Goal: Information Seeking & Learning: Learn about a topic

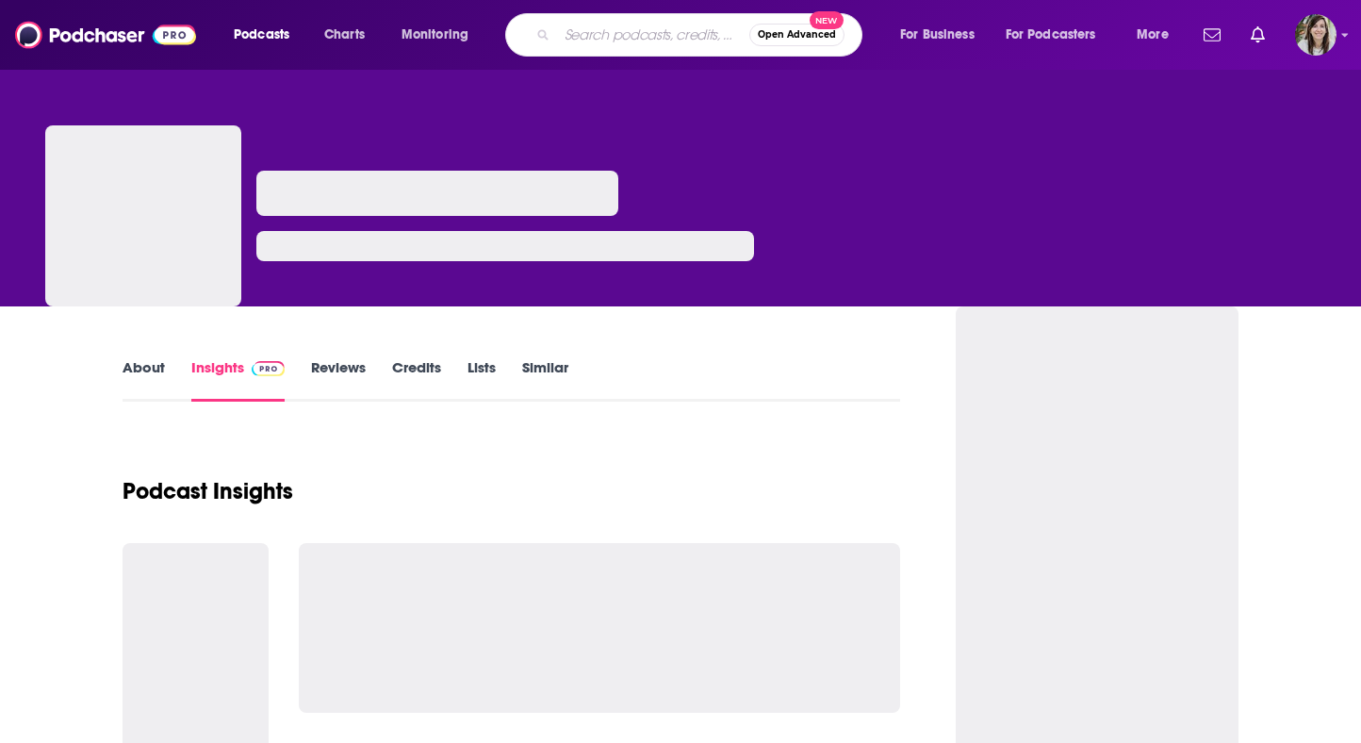
click at [568, 36] on input "Search podcasts, credits, & more..." at bounding box center [653, 35] width 192 height 30
type input "podnews"
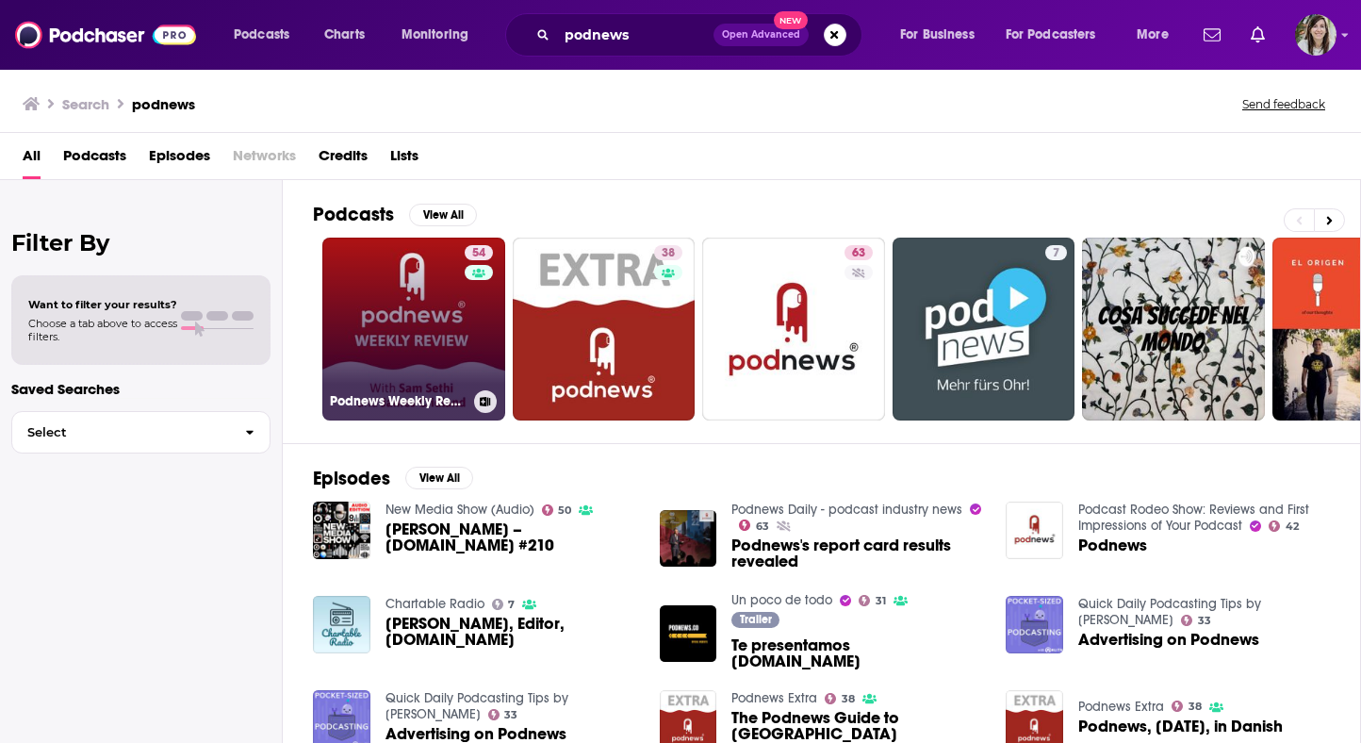
click at [411, 391] on div "Podnews Weekly Review" at bounding box center [414, 401] width 168 height 23
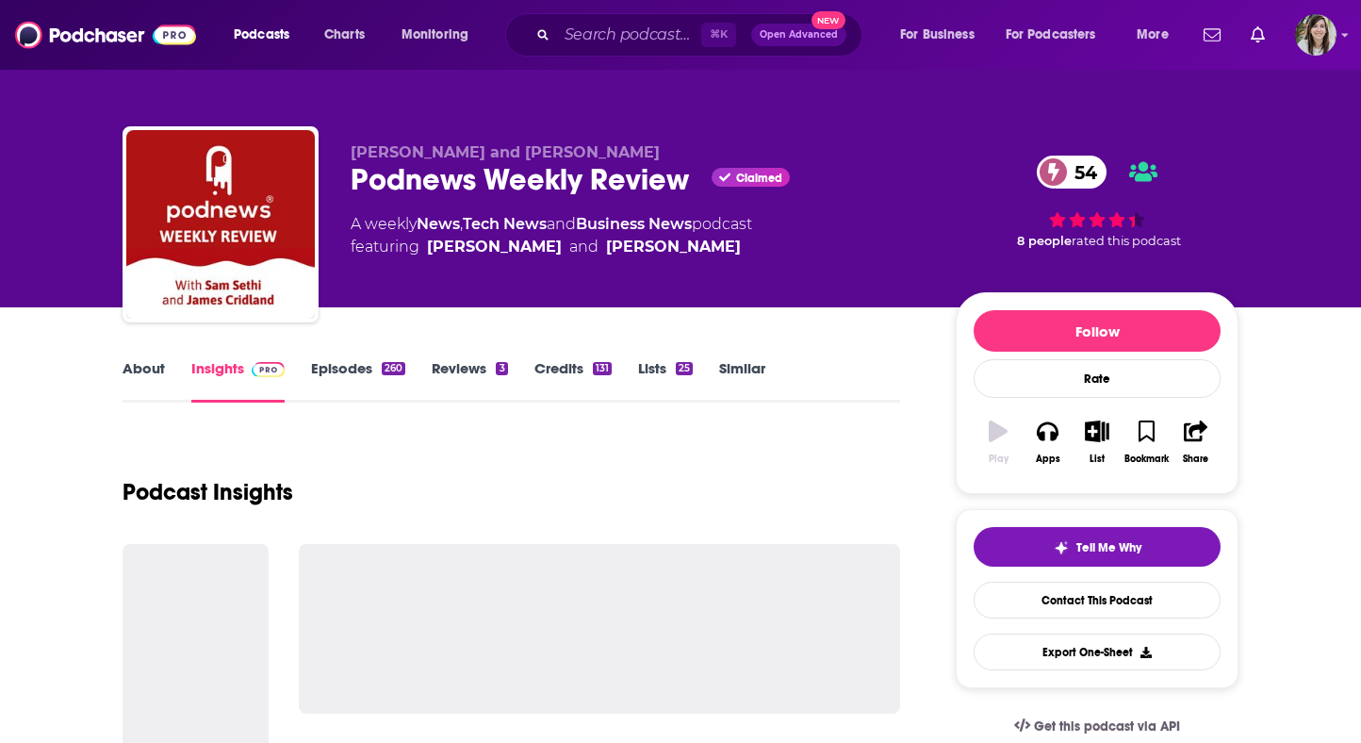
click at [382, 369] on div "260" at bounding box center [394, 368] width 24 height 13
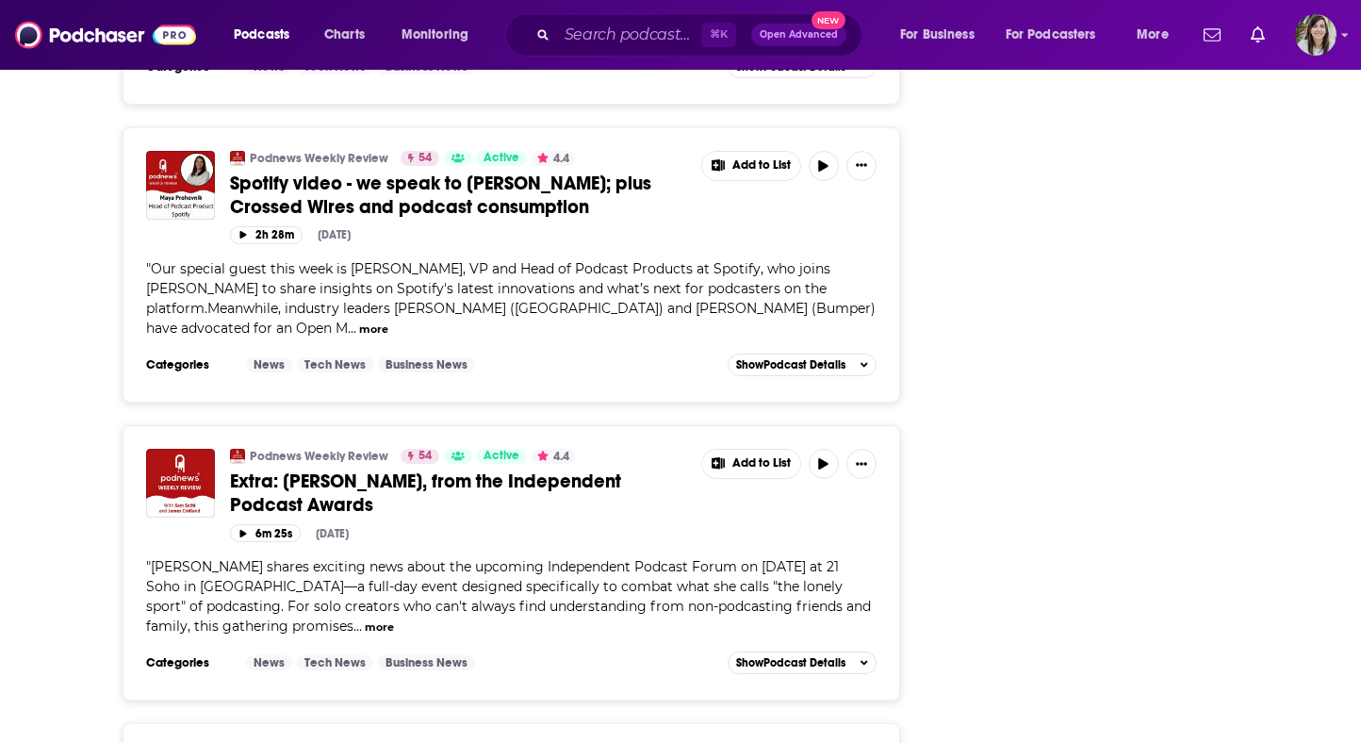
scroll to position [7283, 0]
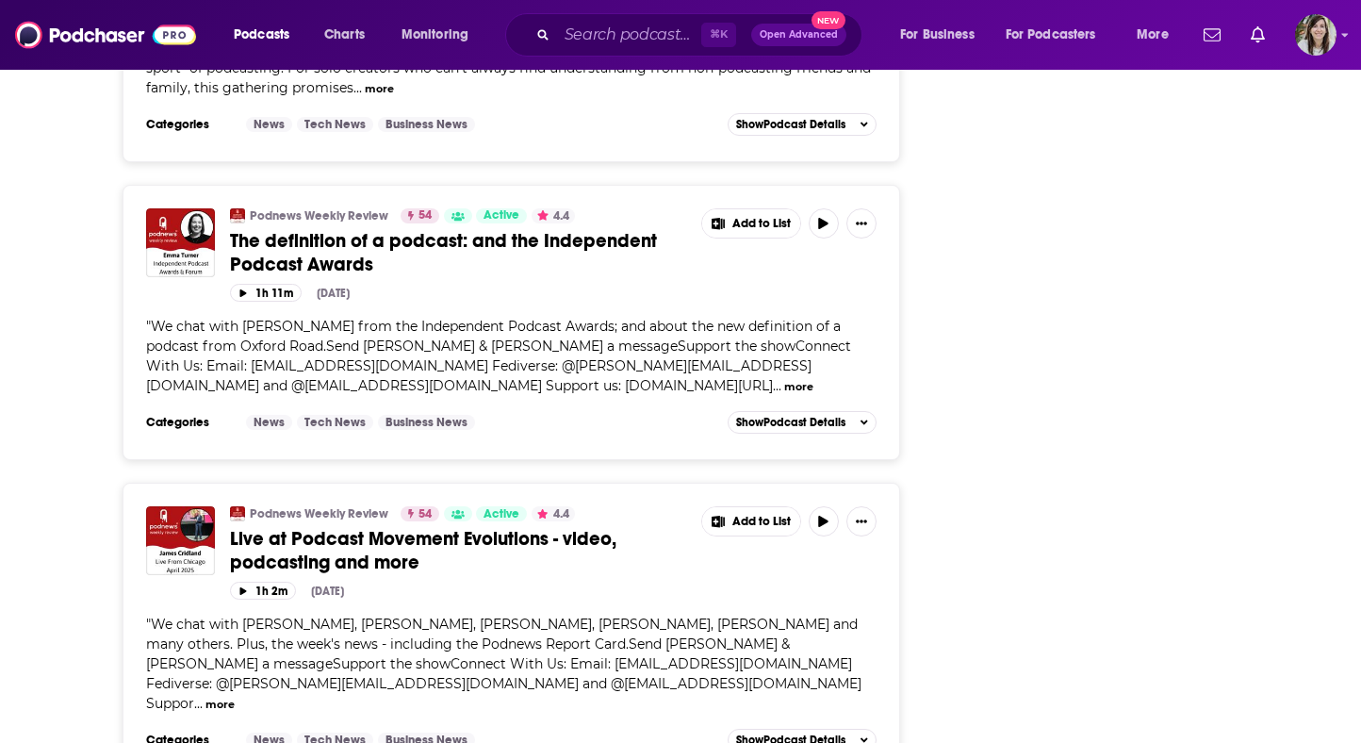
scroll to position [7289, 0]
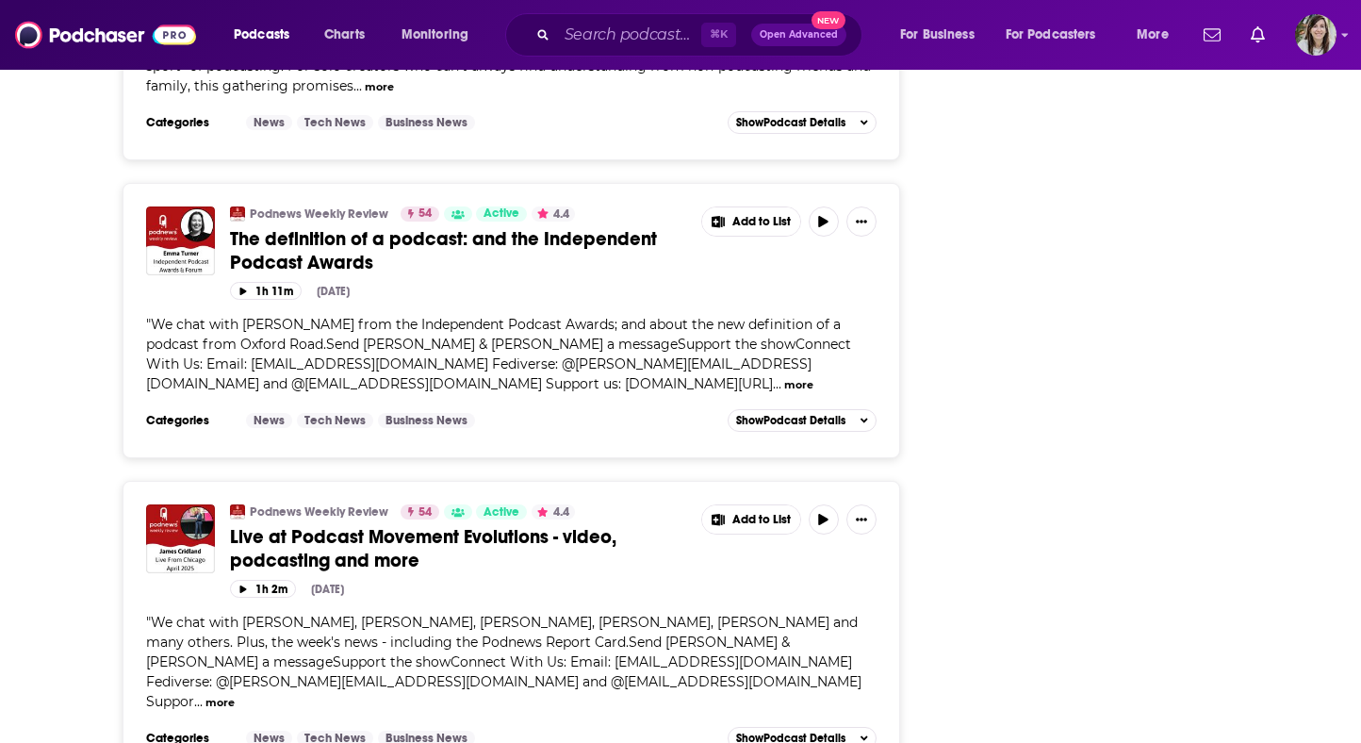
click at [84, 630] on div "About Insights Episodes 260 Reviews 3 Credits 131 Lists 25 Similar Episodes of …" at bounding box center [680, 667] width 1206 height 15298
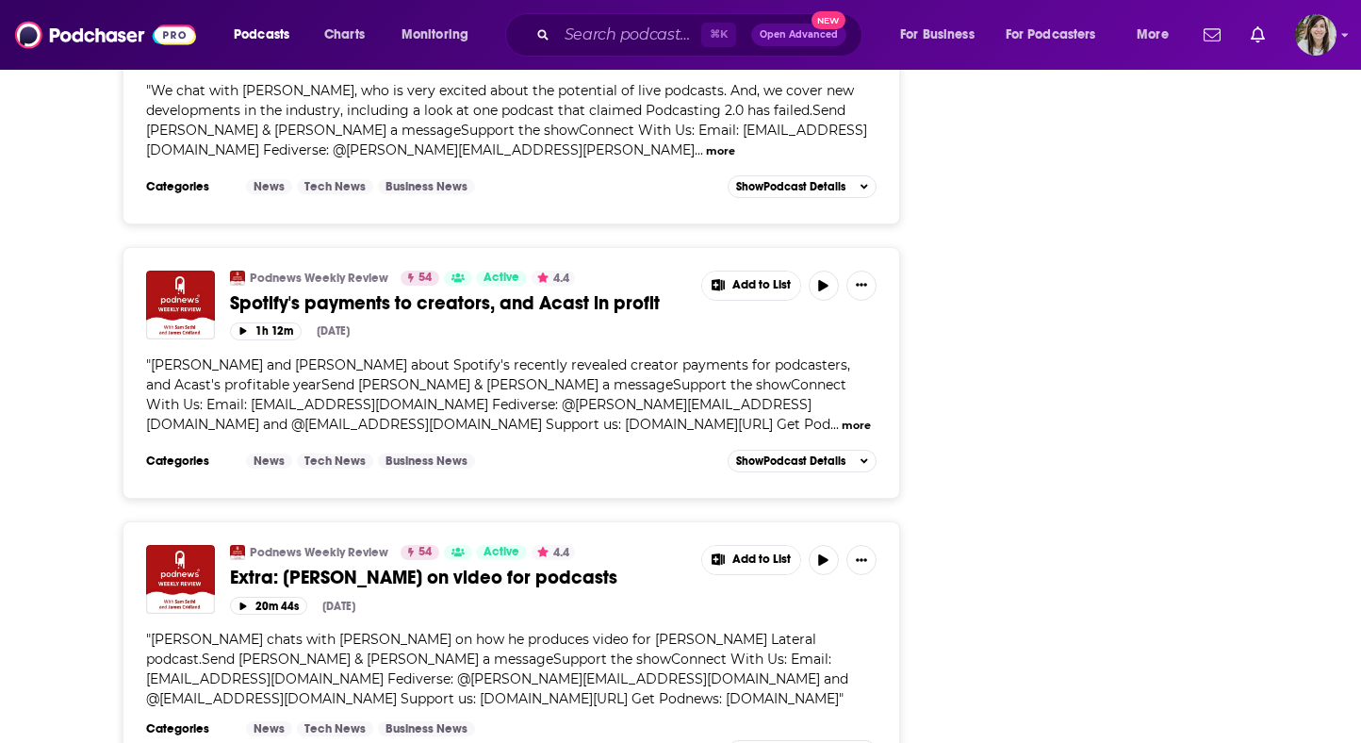
scroll to position [11856, 0]
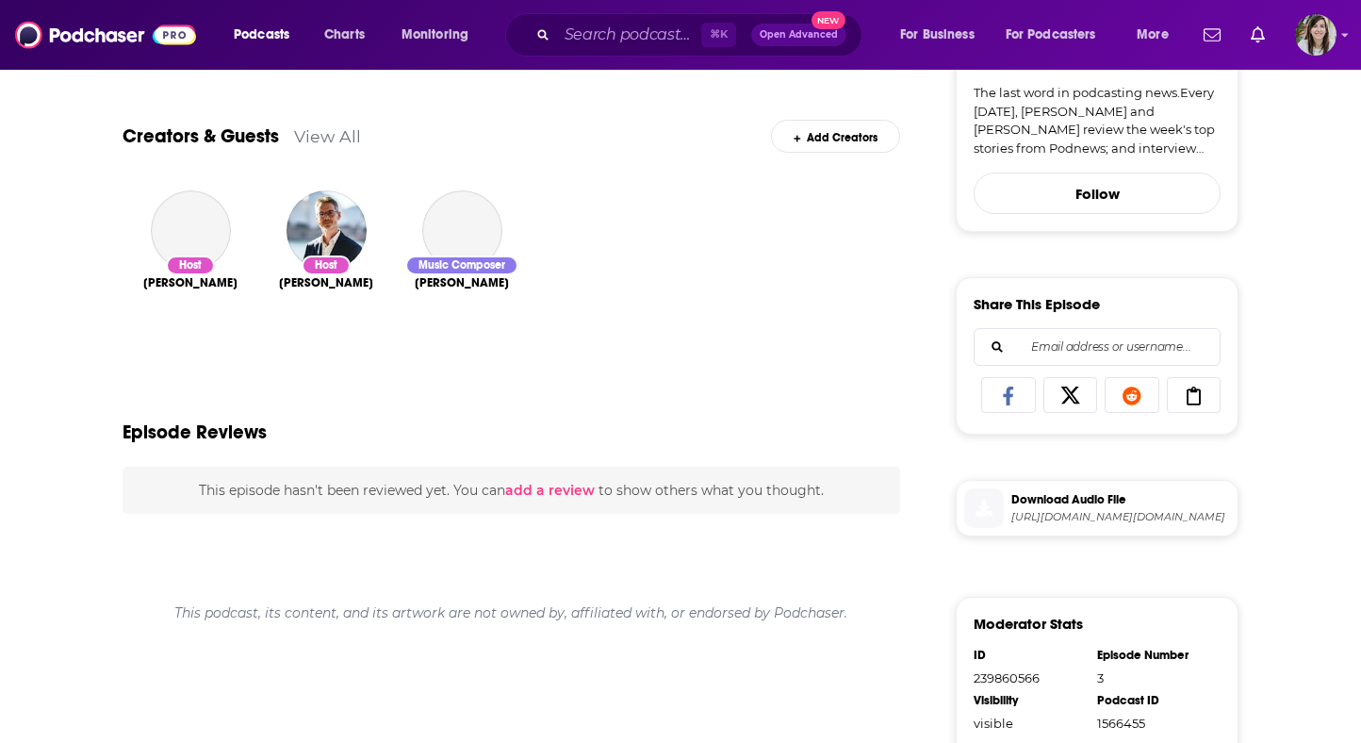
scroll to position [588, 0]
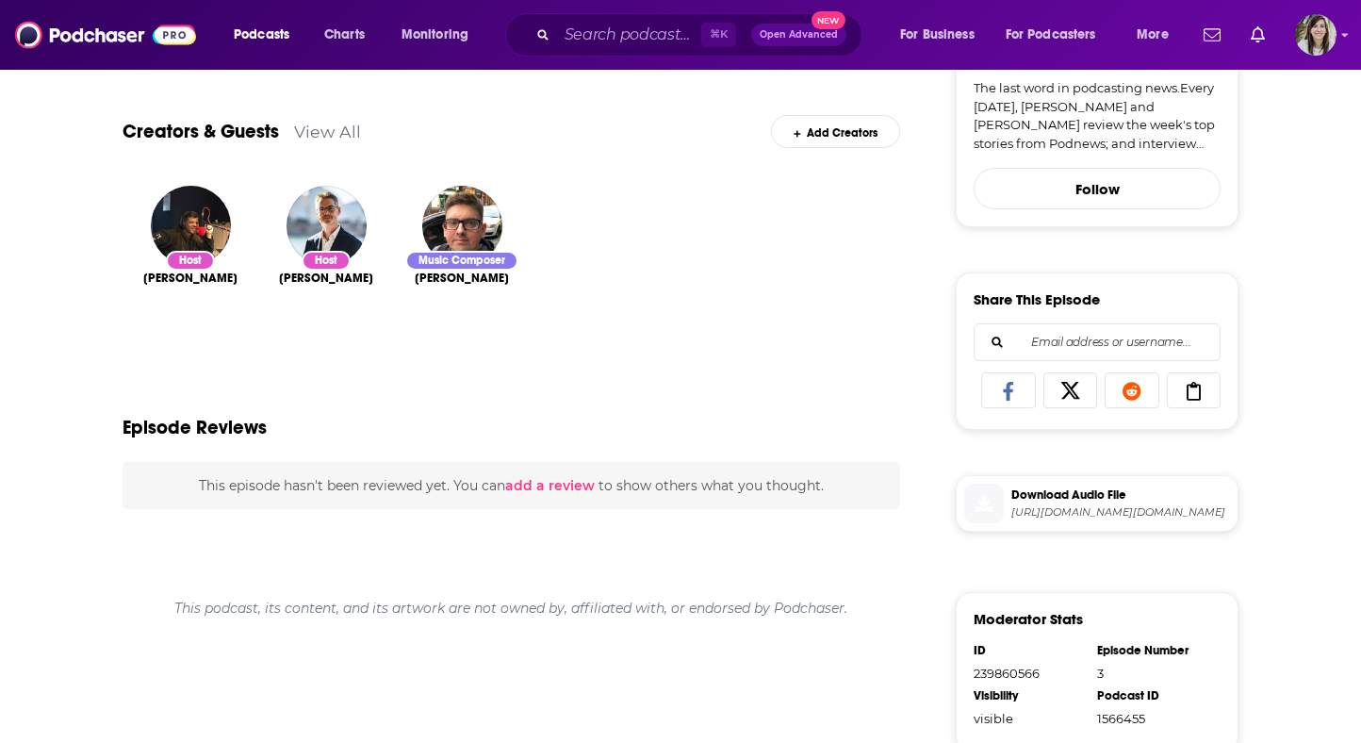
click at [986, 511] on icon at bounding box center [983, 503] width 17 height 17
